Goal: Information Seeking & Learning: Learn about a topic

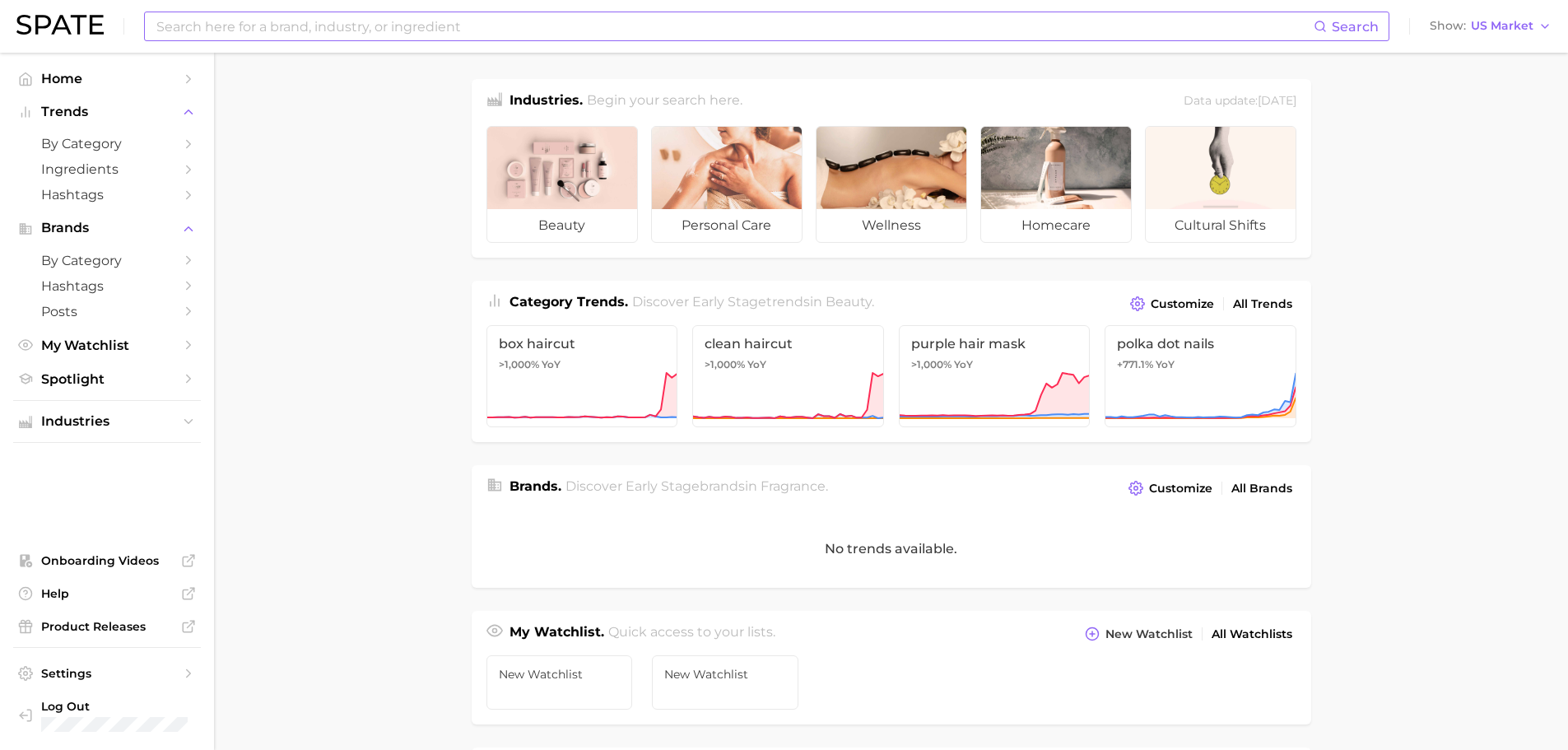
click at [312, 36] on input at bounding box center [733, 27] width 1159 height 28
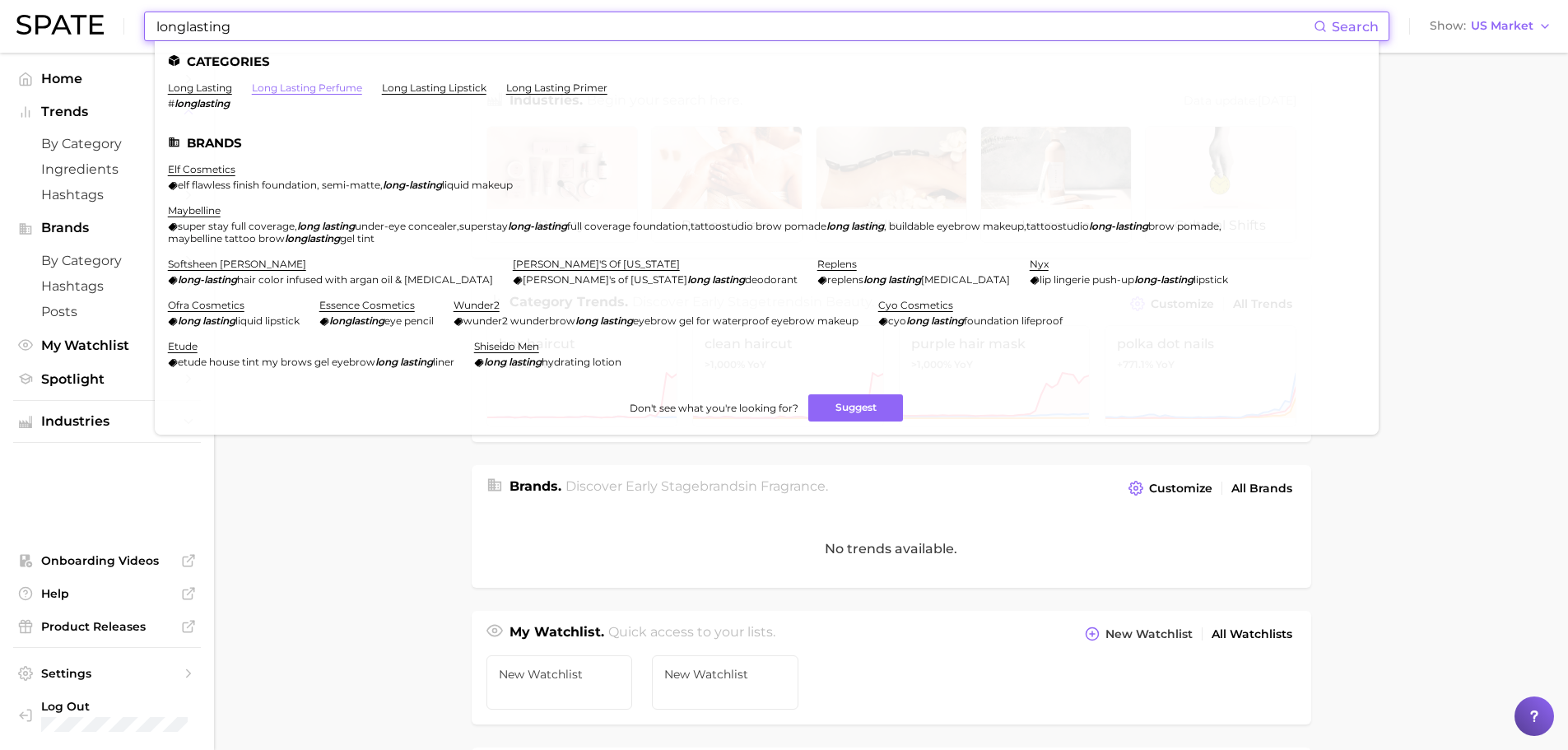
type input "longlasting"
click at [333, 85] on link "long lasting perfume" at bounding box center [307, 88] width 110 height 13
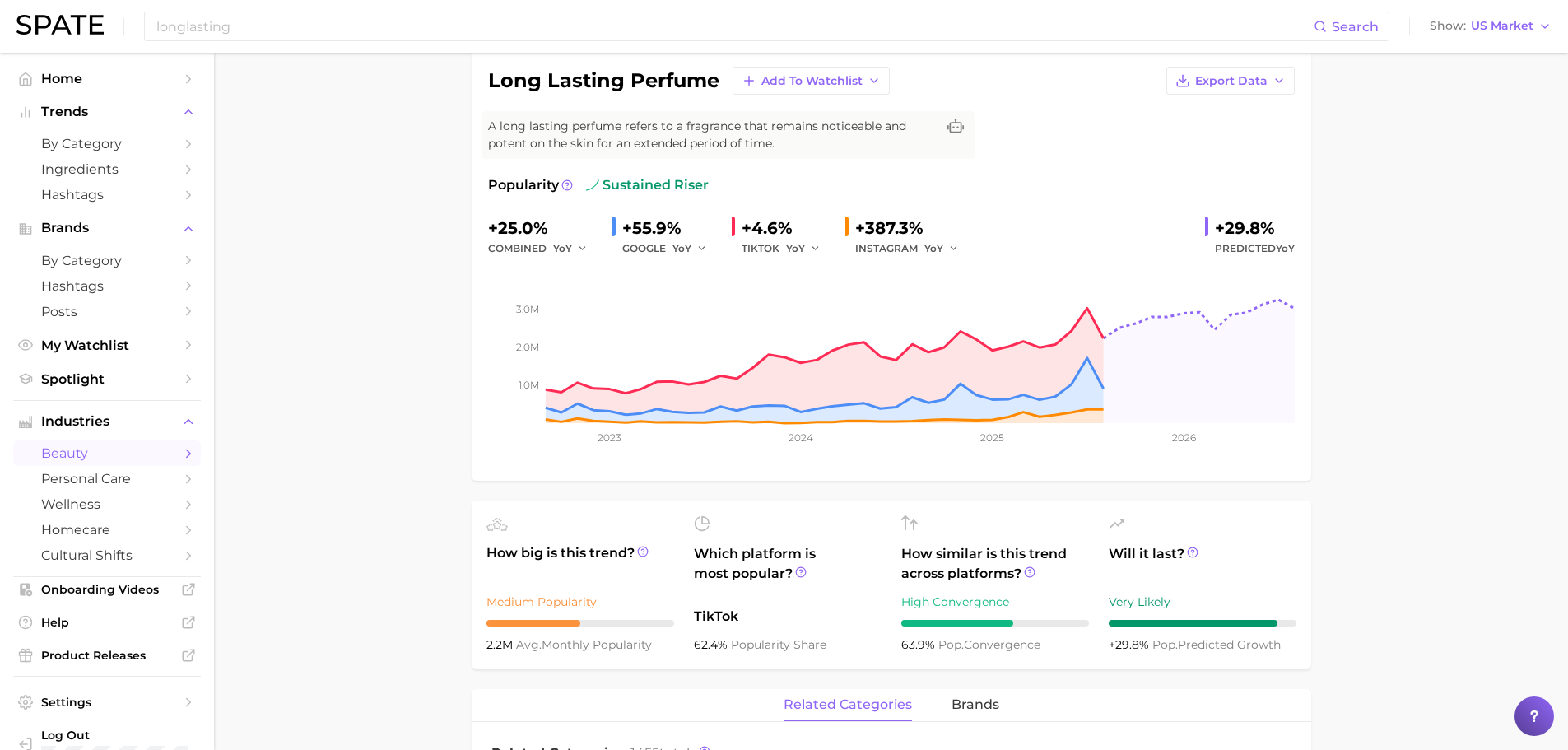
scroll to position [83, 0]
